Goal: Transaction & Acquisition: Purchase product/service

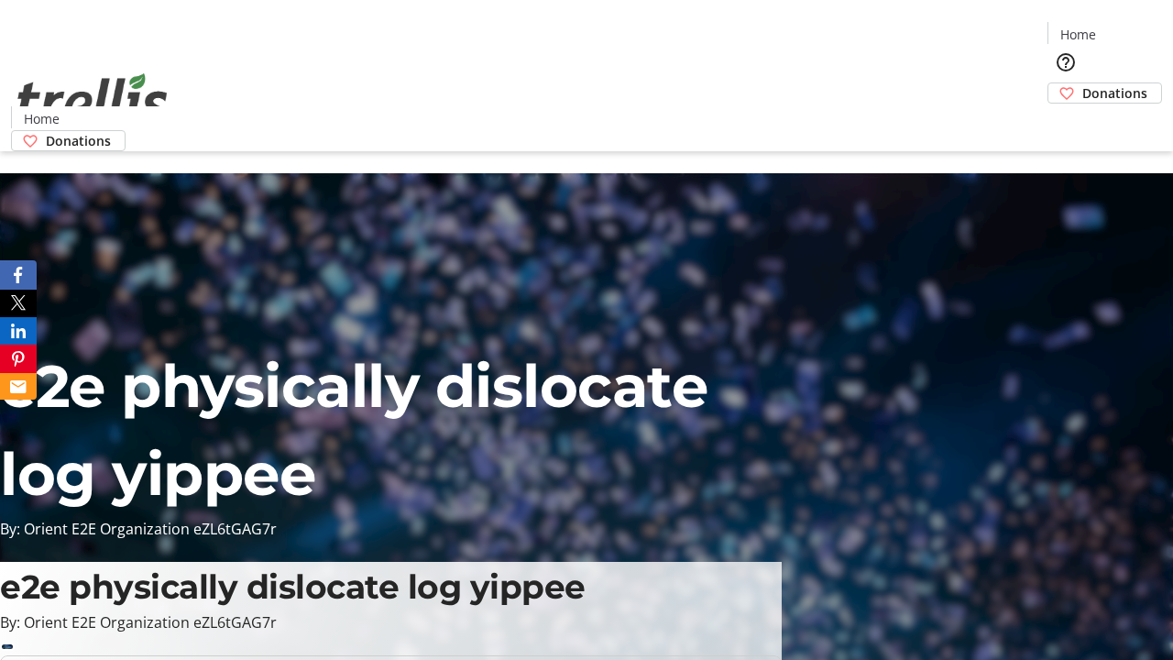
click at [1082, 83] on span "Donations" at bounding box center [1114, 92] width 65 height 19
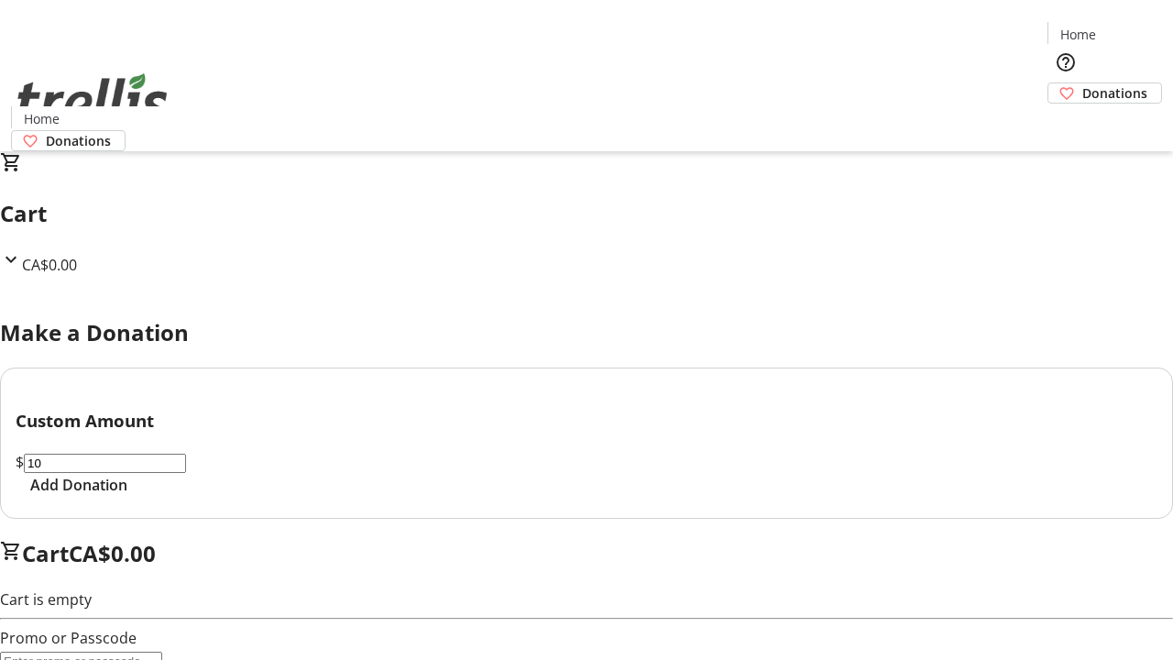
click at [127, 496] on span "Add Donation" at bounding box center [78, 485] width 97 height 22
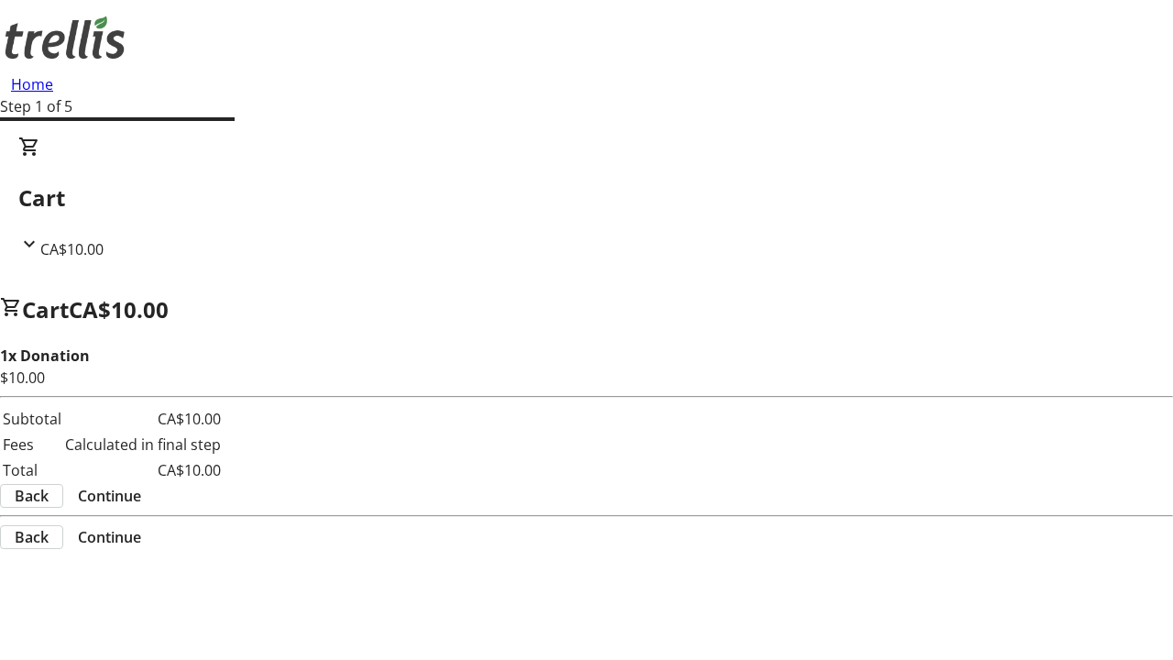
select select "CA"
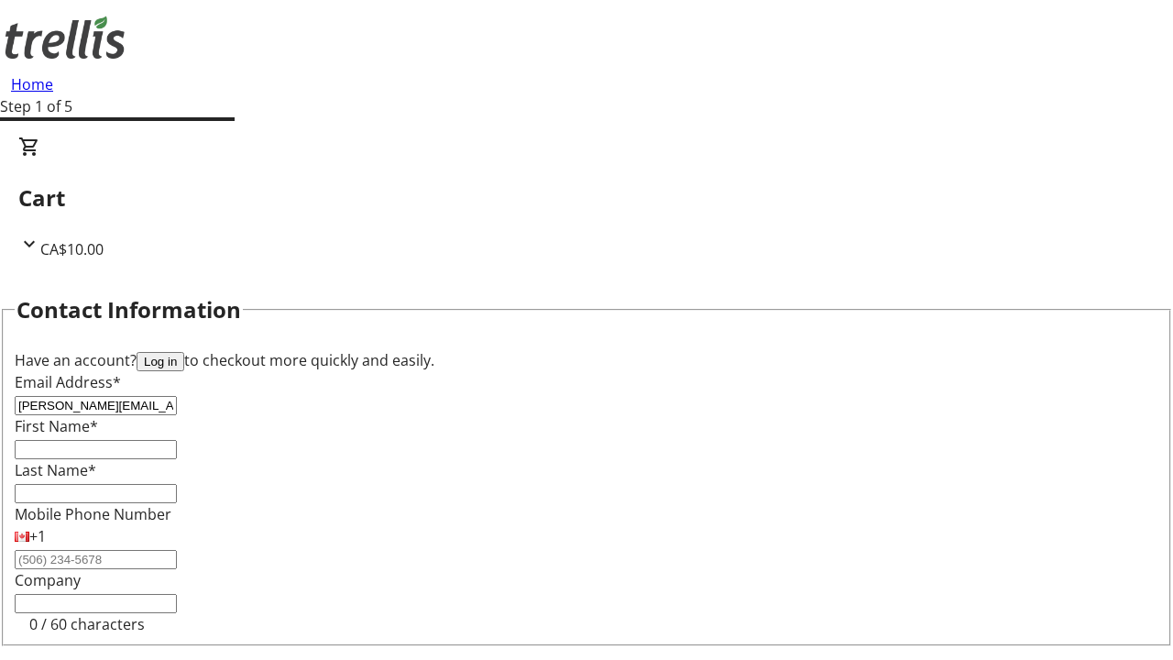
type input "[PERSON_NAME][EMAIL_ADDRESS][DOMAIN_NAME]"
type input "[PERSON_NAME]"
type input "Parisian"
type input "[STREET_ADDRESS][PERSON_NAME]"
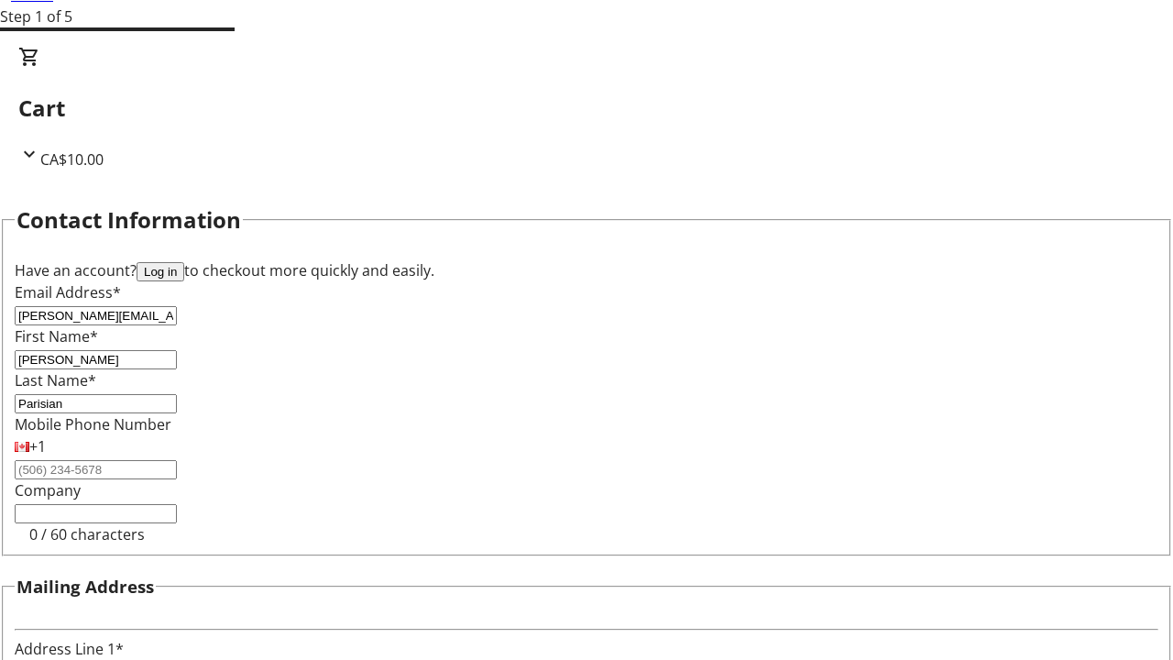
type input "Kelowna"
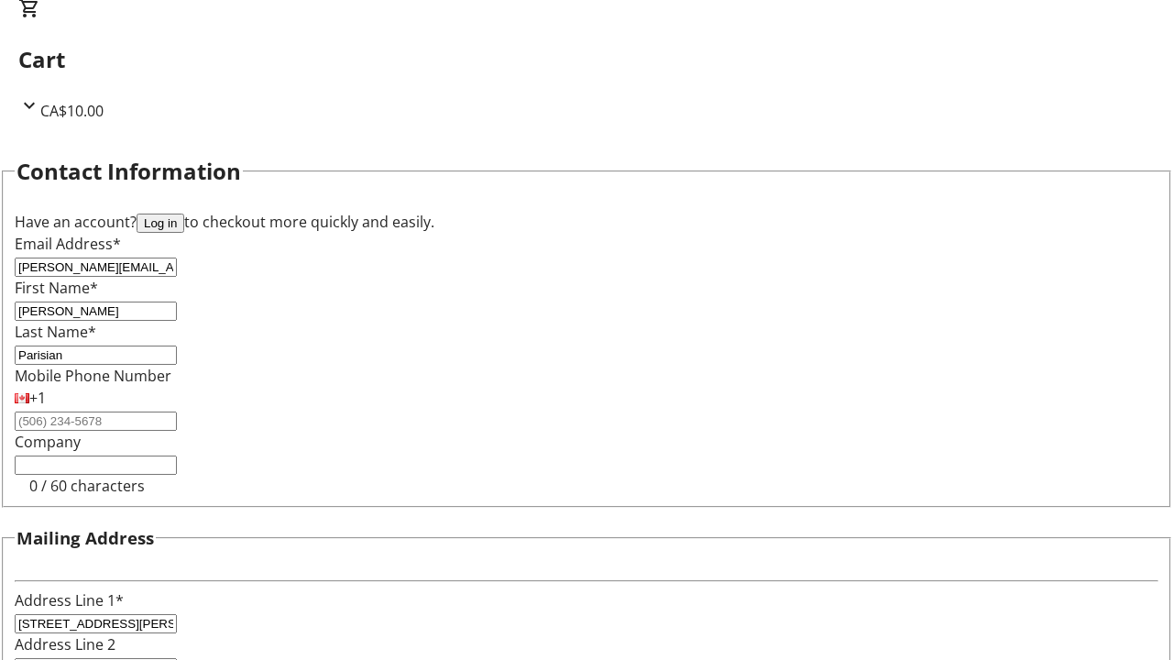
select select "BC"
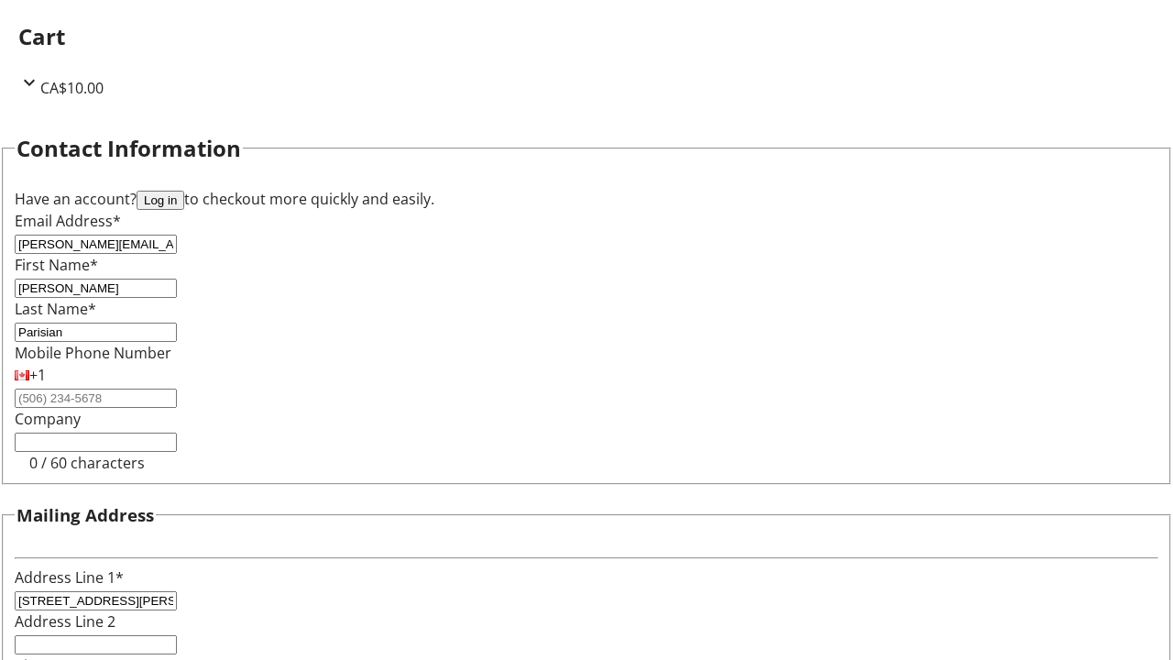
type input "Kelowna"
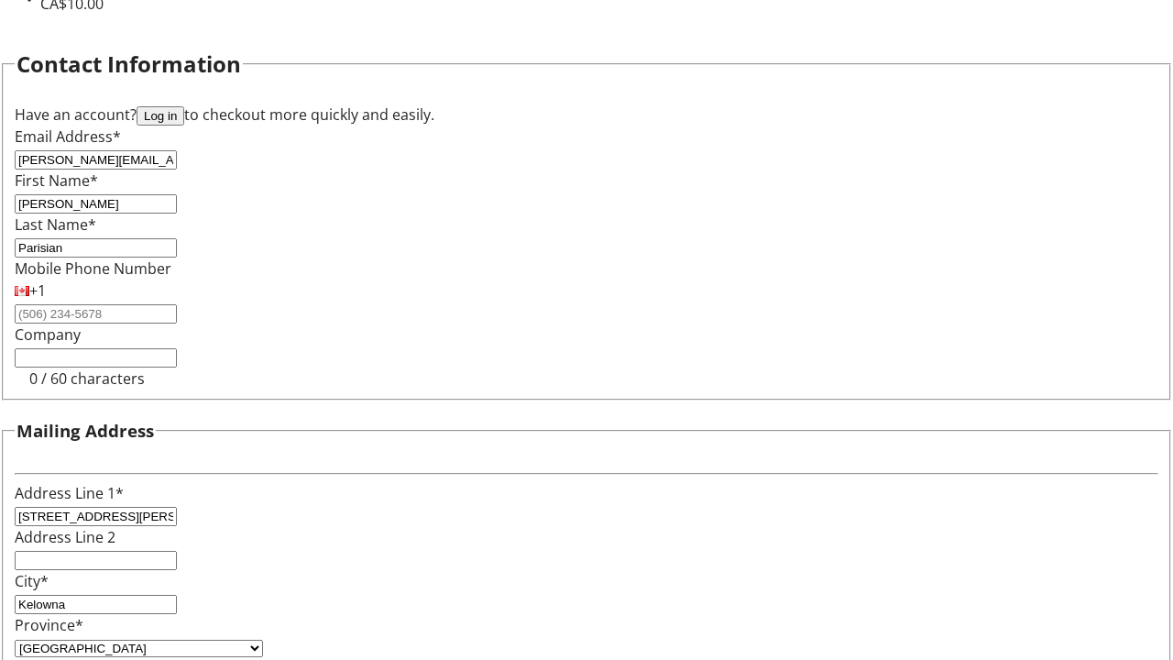
type input "V1Y 0C2"
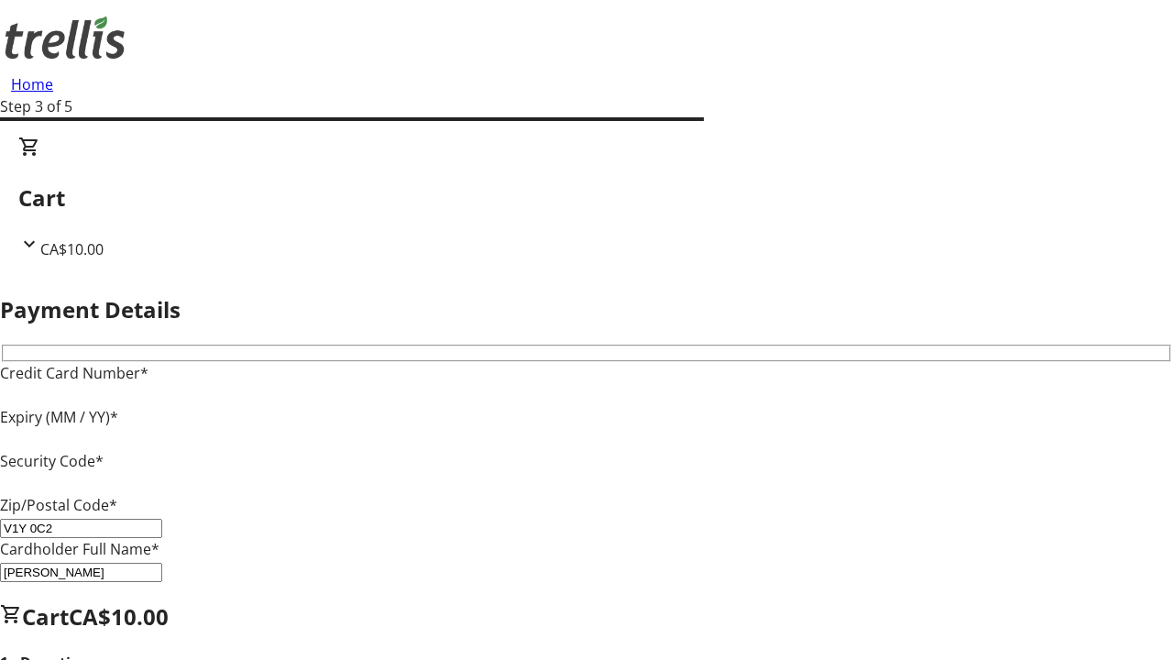
type input "V1Y 0C2"
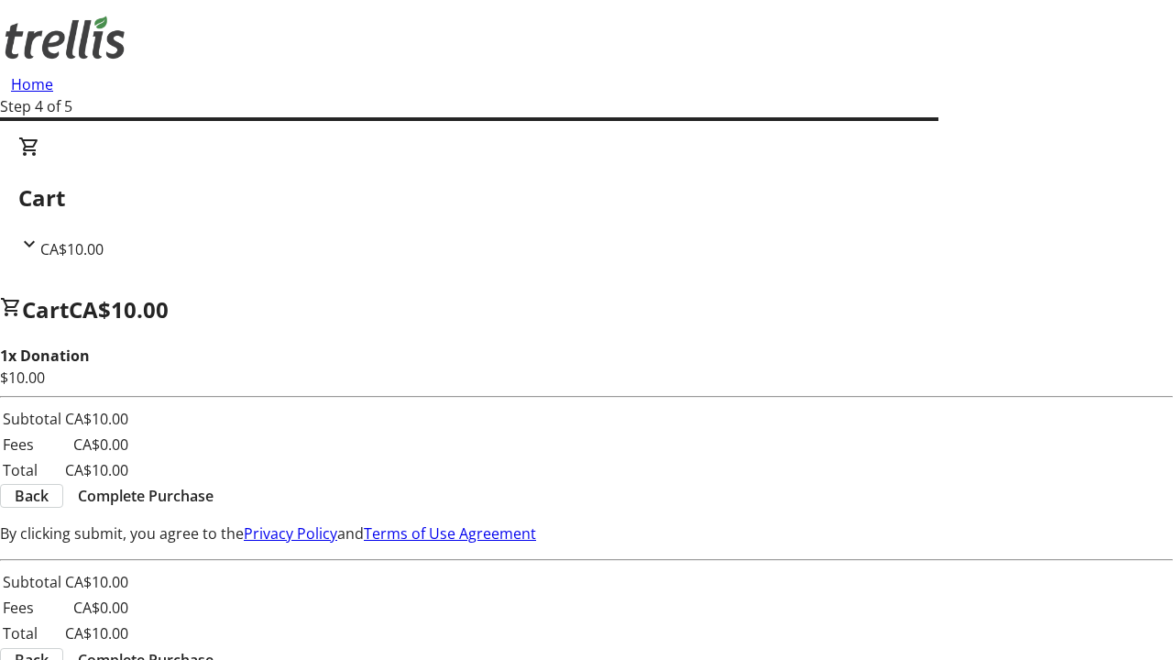
click at [213, 485] on span "Complete Purchase" at bounding box center [146, 496] width 136 height 22
